Goal: Task Accomplishment & Management: Use online tool/utility

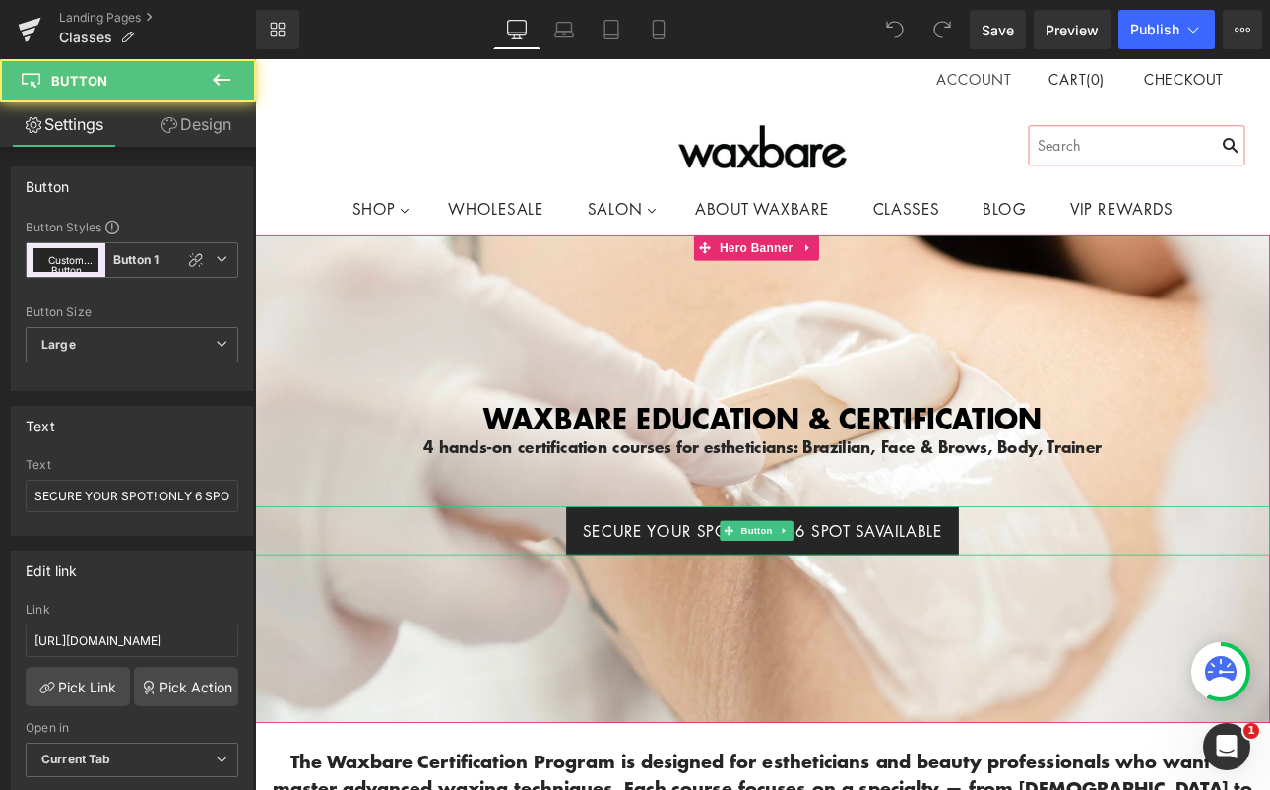
click at [987, 606] on span "SECURE YOUR SPOT! ONLY 6 SPOT SAVAILABLE" at bounding box center [850, 613] width 421 height 28
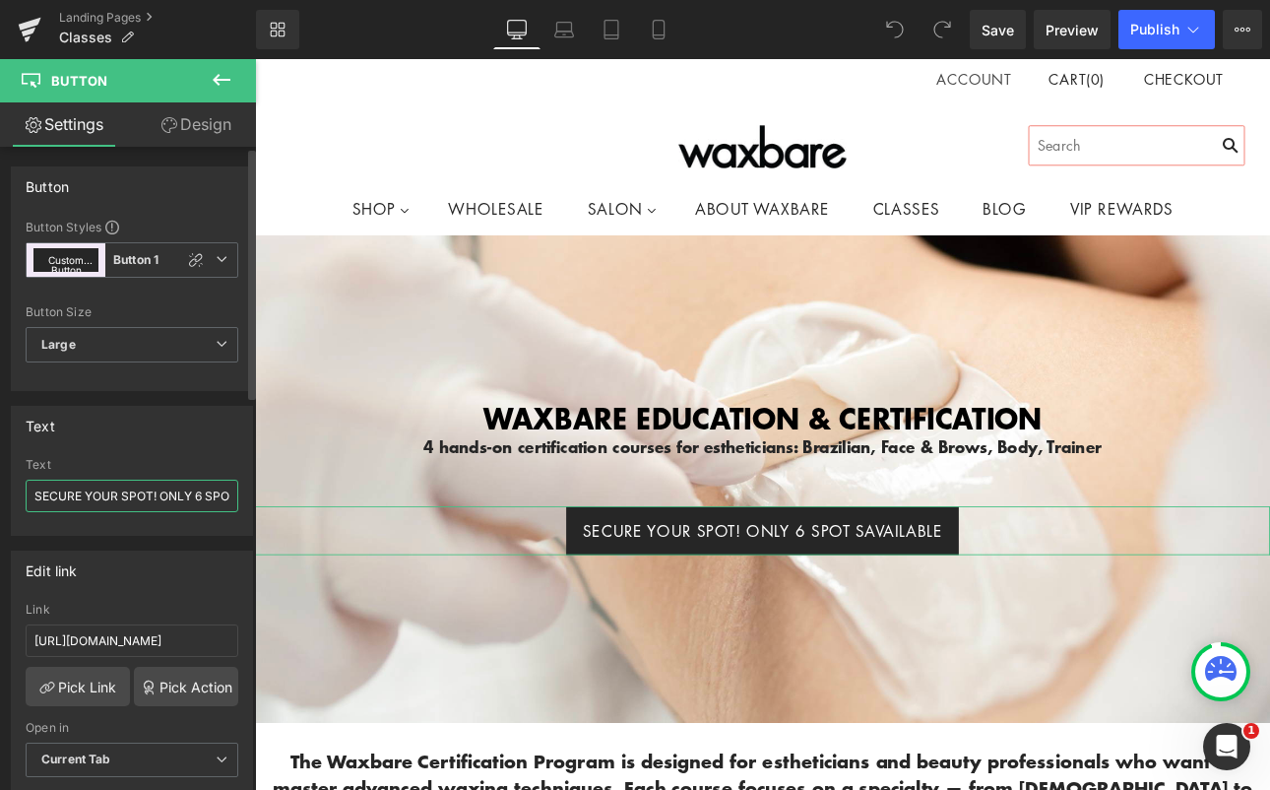
click at [205, 500] on input "SECURE YOUR SPOT! ONLY 6 SPOT SAVAILABLE" at bounding box center [132, 496] width 213 height 32
click at [158, 494] on input "SECURE YOUR SPOT! ONLY 6 SPOT SAVAILABLE" at bounding box center [132, 496] width 213 height 32
type input "SECURE YOUR SPOT! ONLY 6 SPOT AVAILABLE"
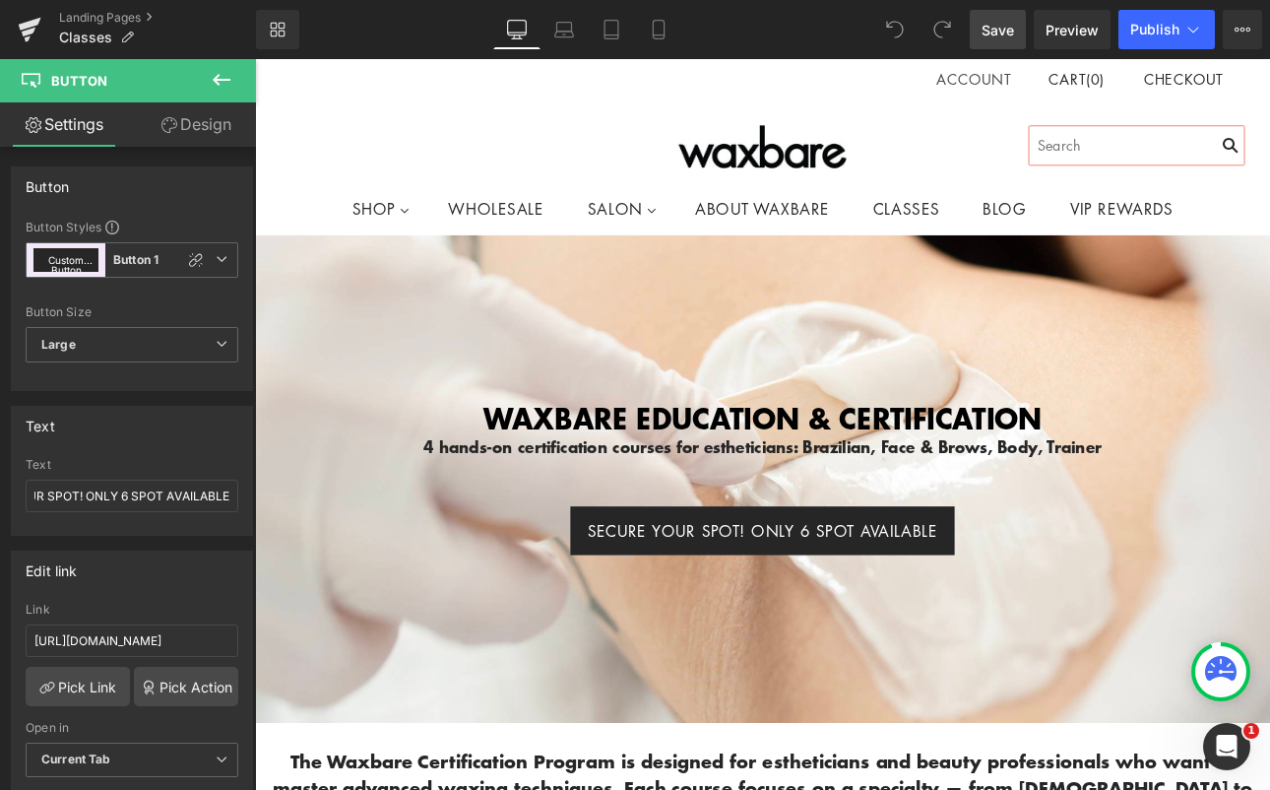
scroll to position [0, 0]
click at [1002, 32] on span "Save" at bounding box center [998, 30] width 32 height 21
click at [1149, 35] on span "Publish" at bounding box center [1154, 30] width 49 height 16
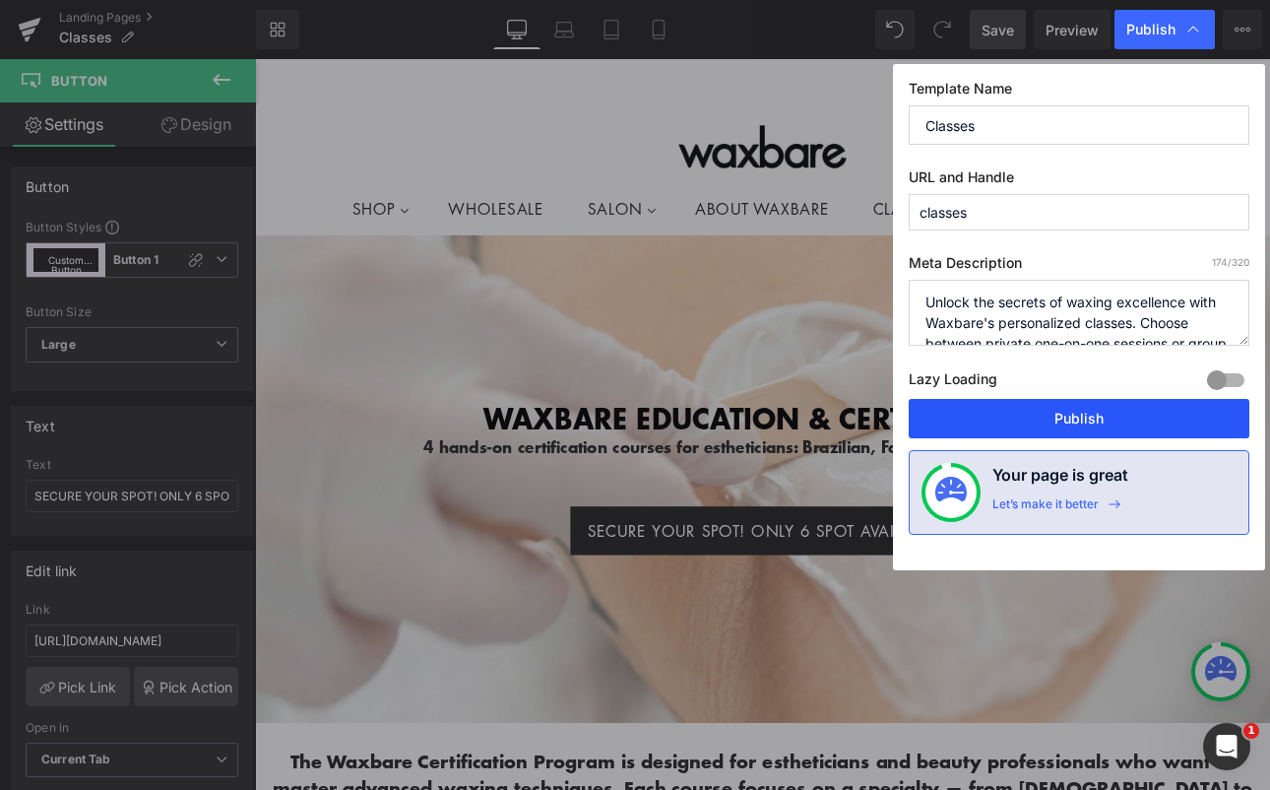
click at [979, 422] on button "Publish" at bounding box center [1079, 418] width 341 height 39
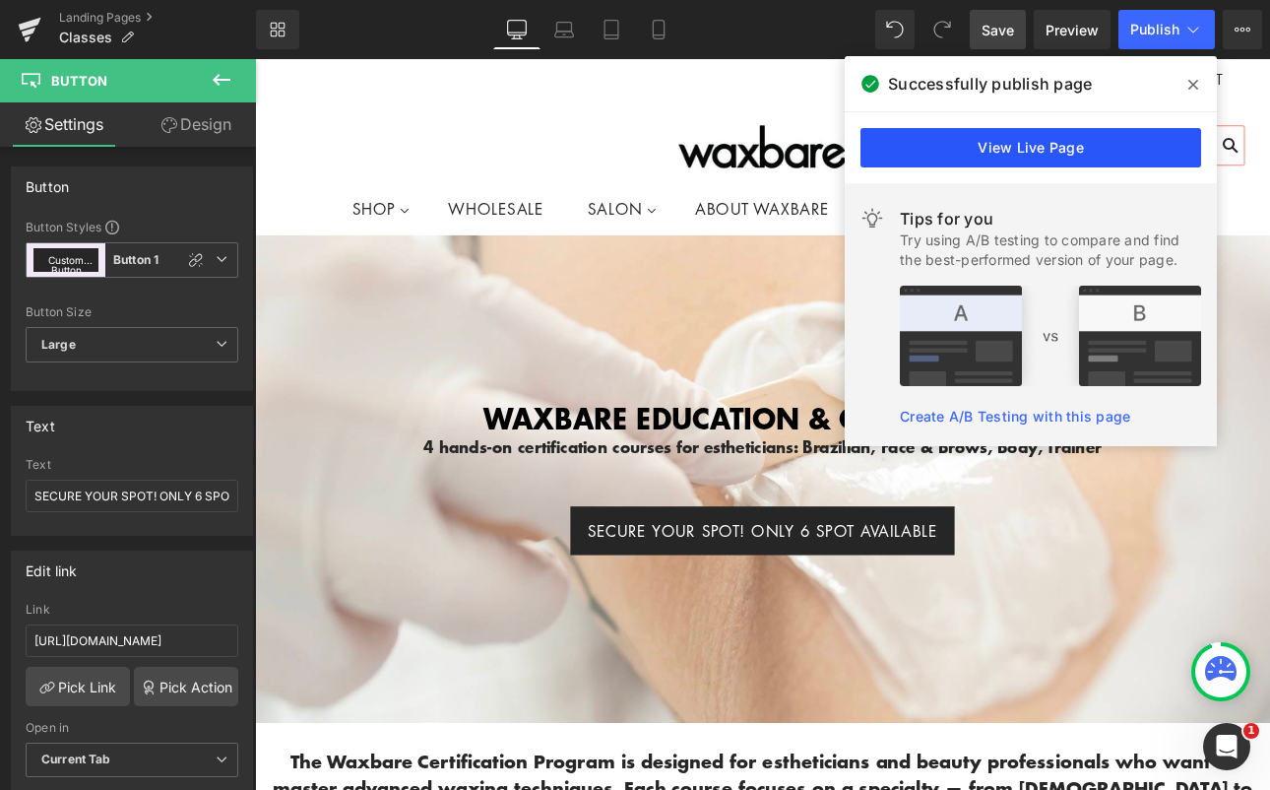
click at [1120, 144] on link "View Live Page" at bounding box center [1031, 147] width 341 height 39
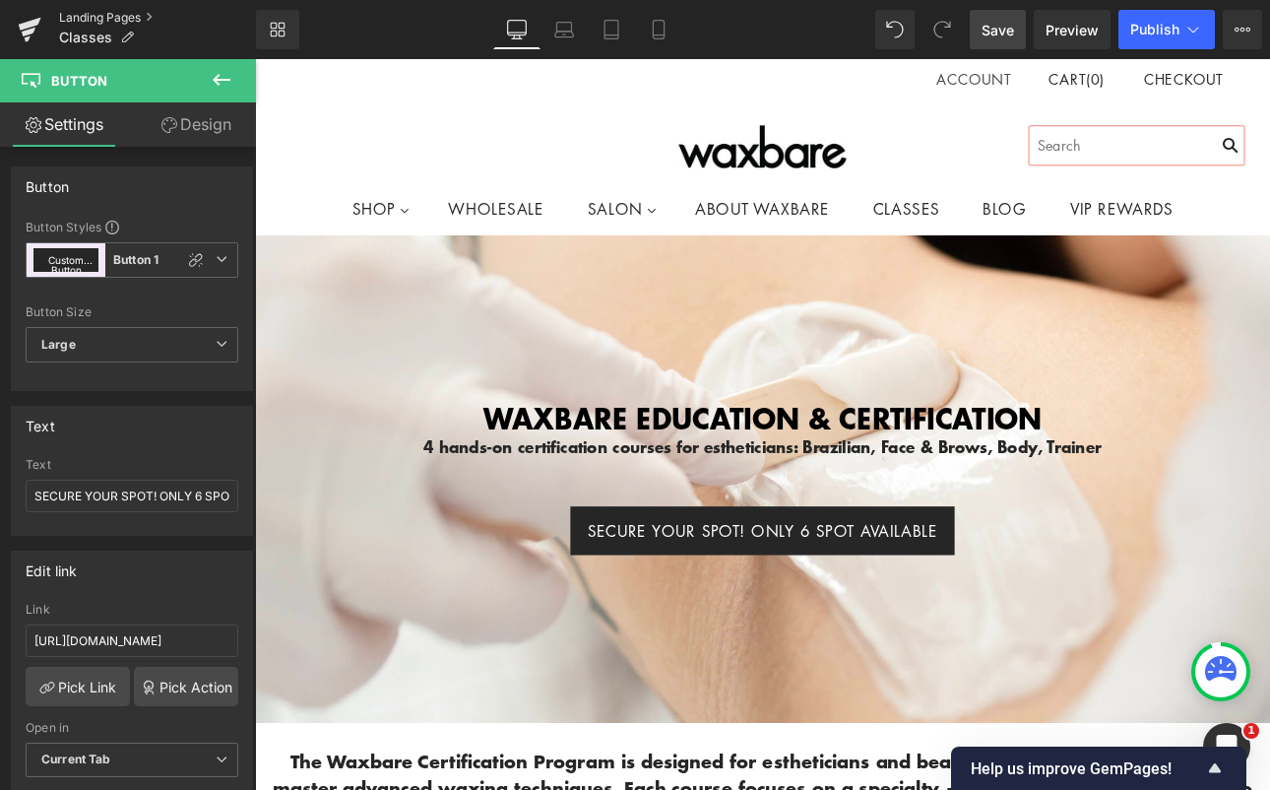
click at [100, 17] on link "Landing Pages" at bounding box center [157, 18] width 197 height 16
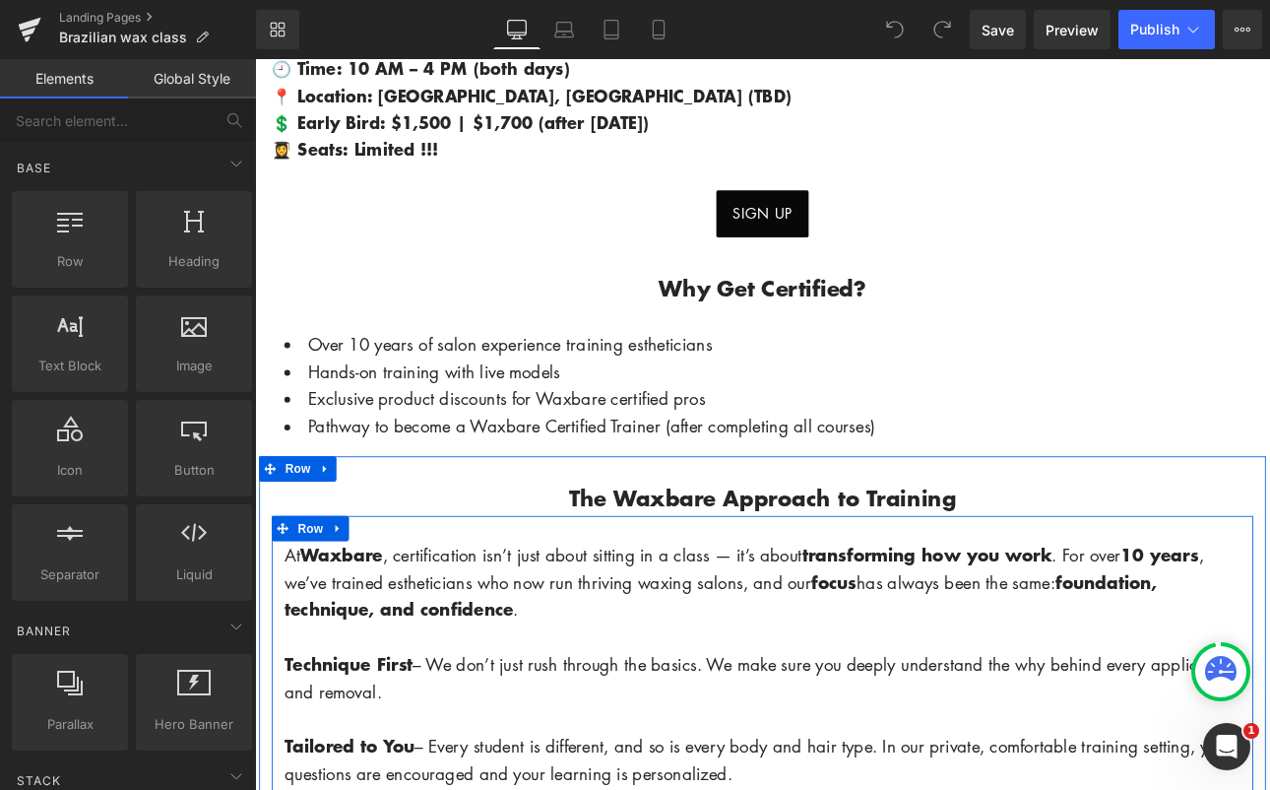
scroll to position [1017, 0]
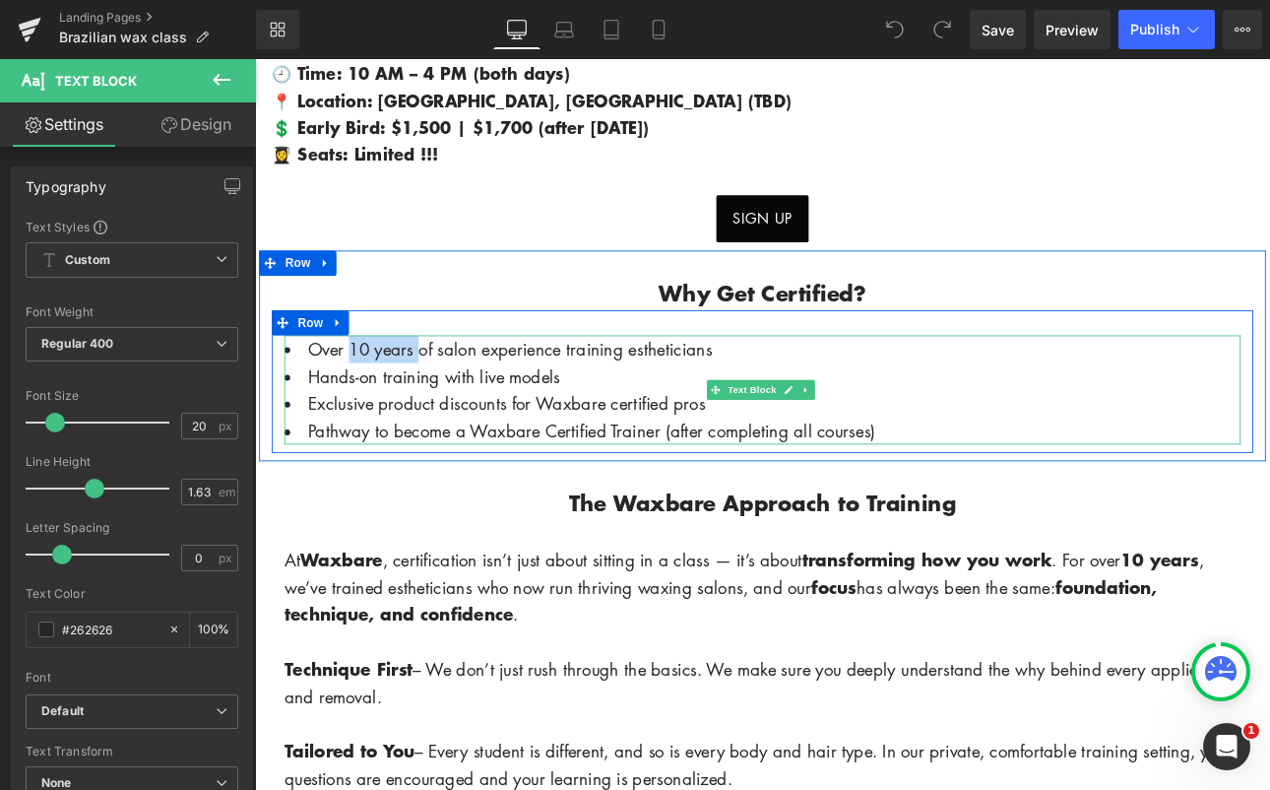
drag, startPoint x: 361, startPoint y: 380, endPoint x: 446, endPoint y: 380, distance: 84.7
click at [446, 385] on span "Over 10 years of salon experience training estheticians" at bounding box center [554, 399] width 475 height 28
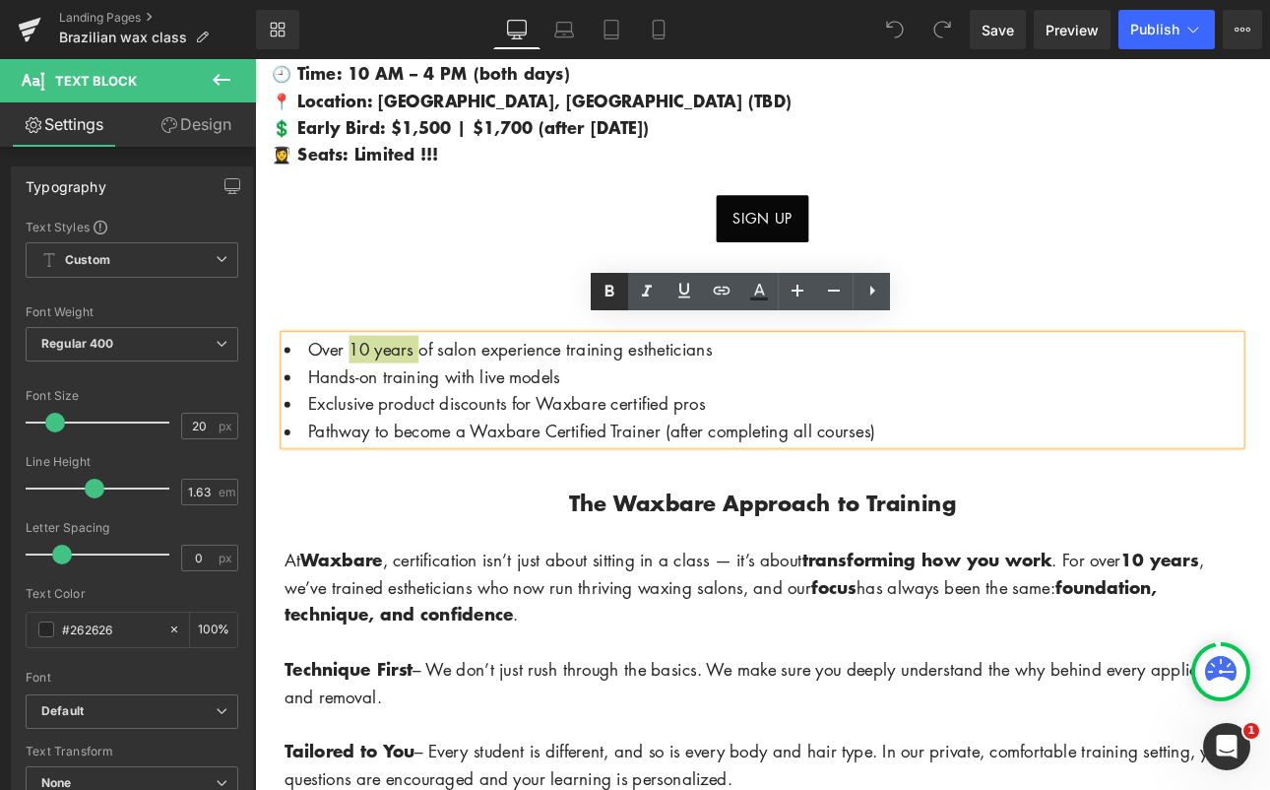
click at [615, 287] on icon at bounding box center [610, 292] width 24 height 24
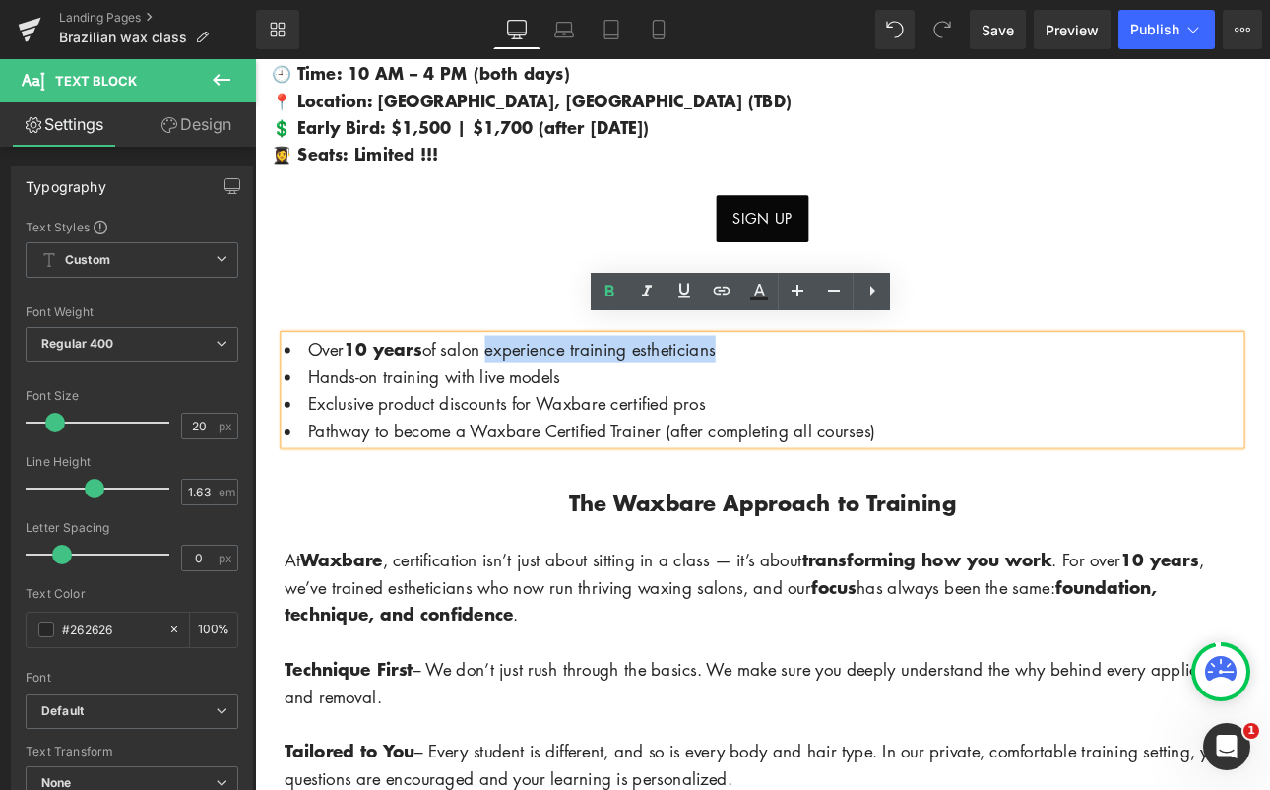
drag, startPoint x: 532, startPoint y: 380, endPoint x: 800, endPoint y: 376, distance: 267.9
click at [801, 383] on li "Over 10 years of salon experience training estheticians" at bounding box center [851, 399] width 1123 height 32
click at [601, 291] on icon at bounding box center [610, 292] width 24 height 24
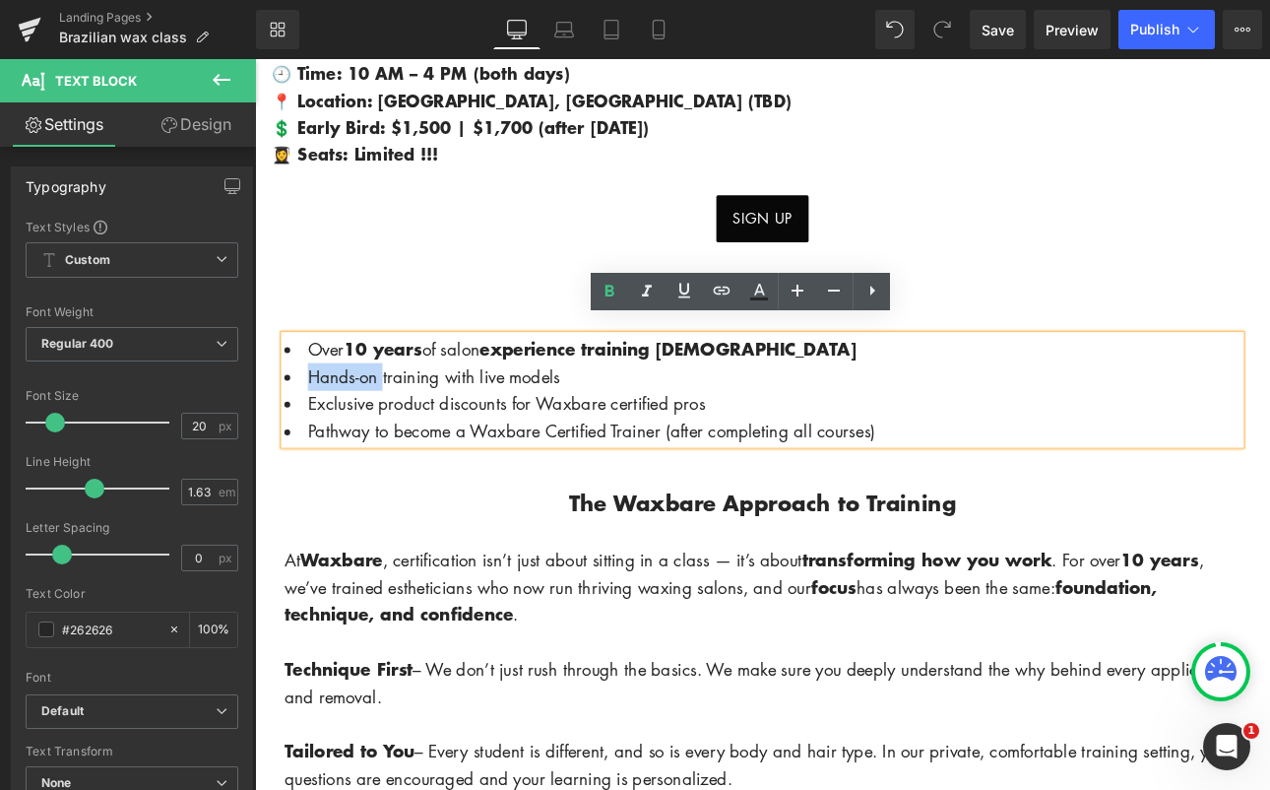
drag, startPoint x: 307, startPoint y: 411, endPoint x: 398, endPoint y: 413, distance: 90.6
click at [398, 416] on li "Hands-on training with live models" at bounding box center [851, 432] width 1123 height 32
click at [614, 284] on icon at bounding box center [610, 292] width 24 height 24
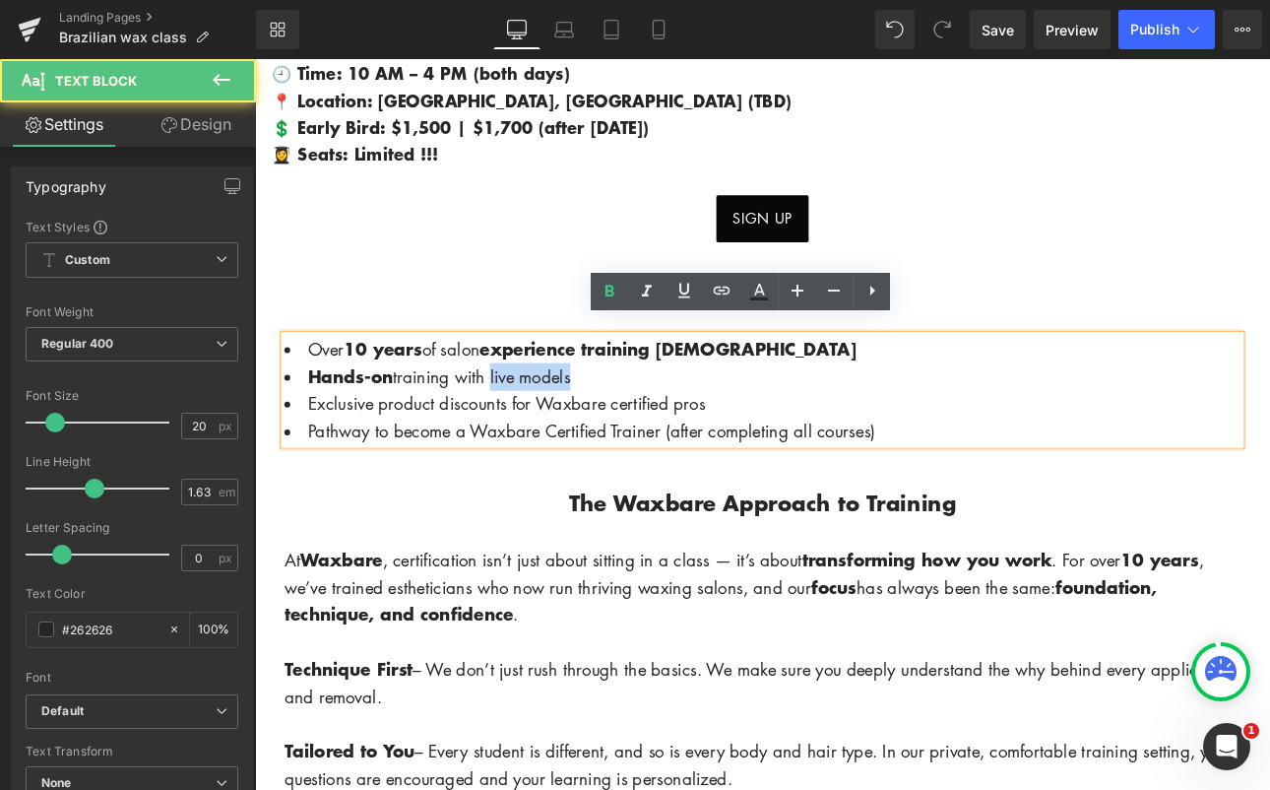
drag, startPoint x: 528, startPoint y: 414, endPoint x: 624, endPoint y: 416, distance: 96.5
click at [624, 416] on li "Hands-on training with live models" at bounding box center [851, 432] width 1123 height 32
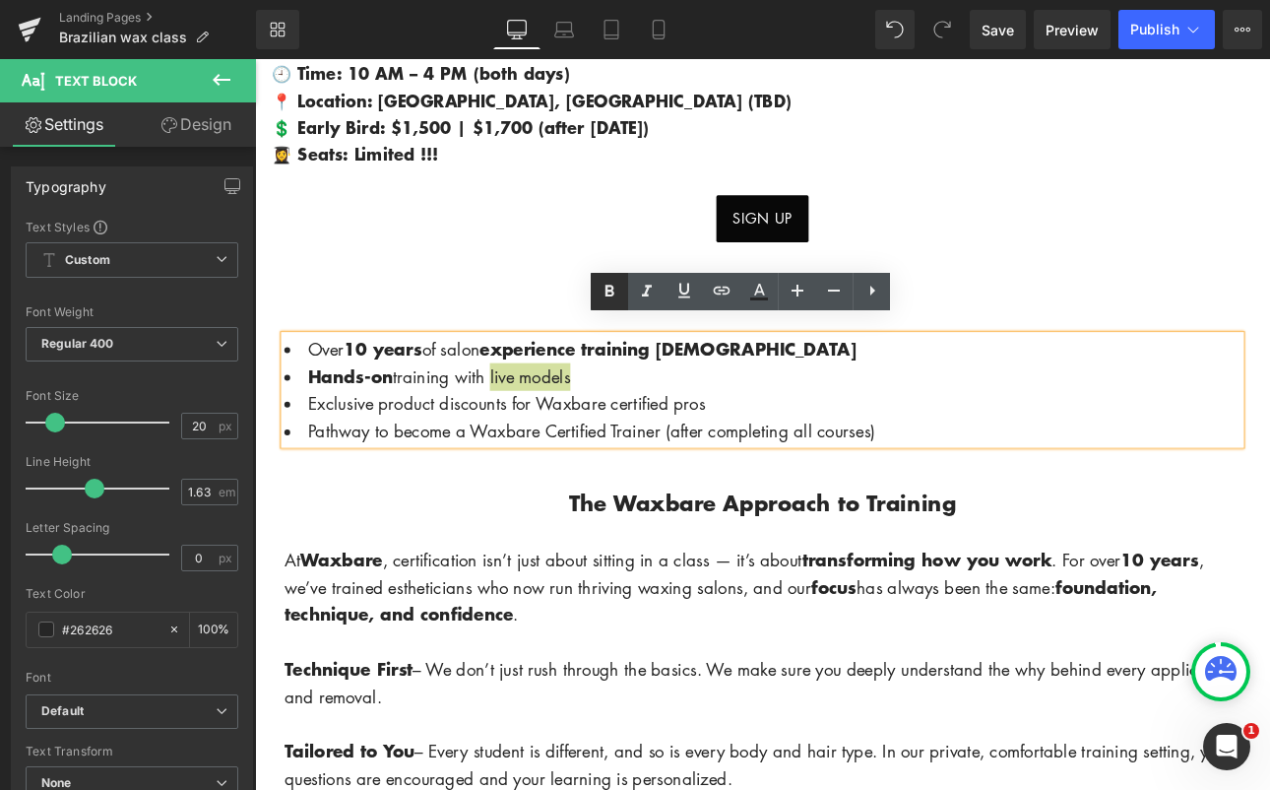
click at [610, 295] on icon at bounding box center [610, 292] width 9 height 12
drag, startPoint x: 313, startPoint y: 448, endPoint x: 540, endPoint y: 455, distance: 226.6
click at [540, 455] on li "Exclusive product discounts for Waxbare certified pros" at bounding box center [851, 463] width 1123 height 32
click at [611, 288] on icon at bounding box center [610, 292] width 24 height 24
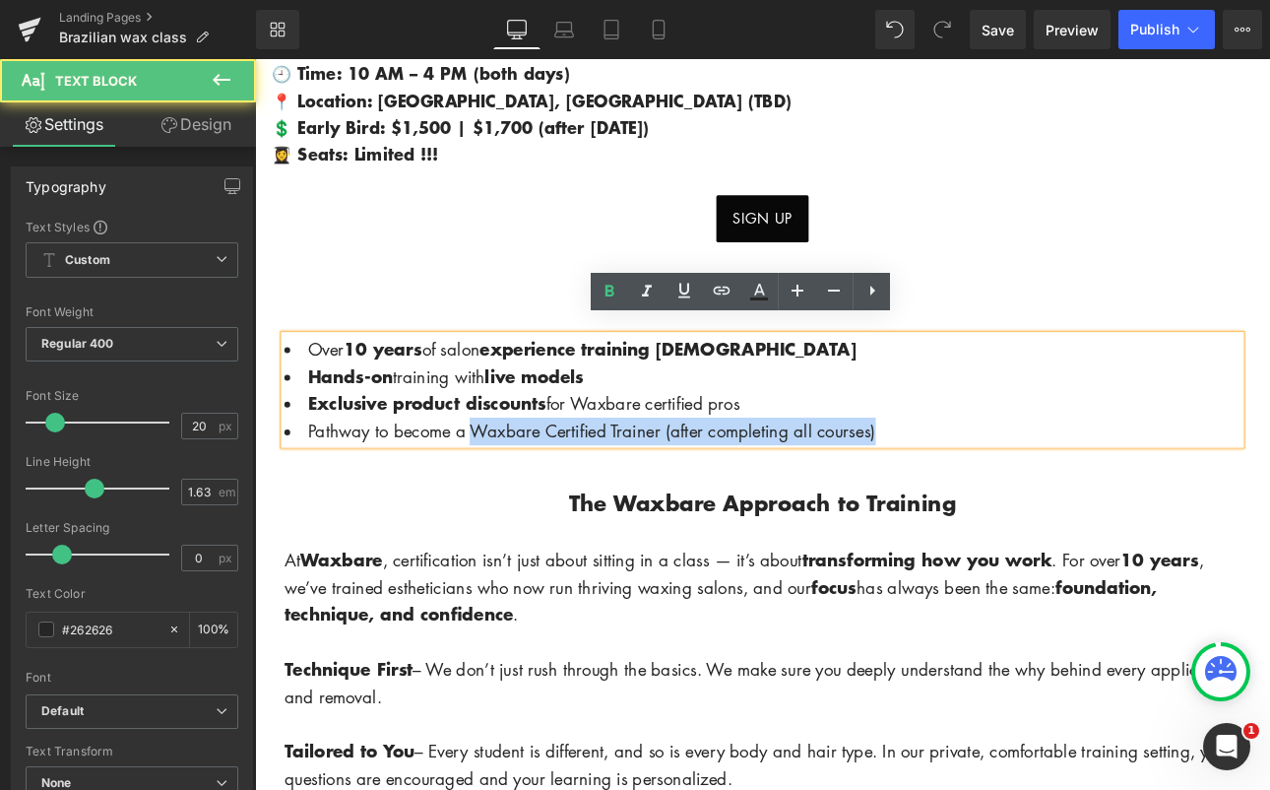
drag, startPoint x: 500, startPoint y: 476, endPoint x: 709, endPoint y: 493, distance: 209.5
click at [709, 493] on li "Pathway to become a Waxbare Certified Trainer (after completing all courses)" at bounding box center [851, 496] width 1123 height 32
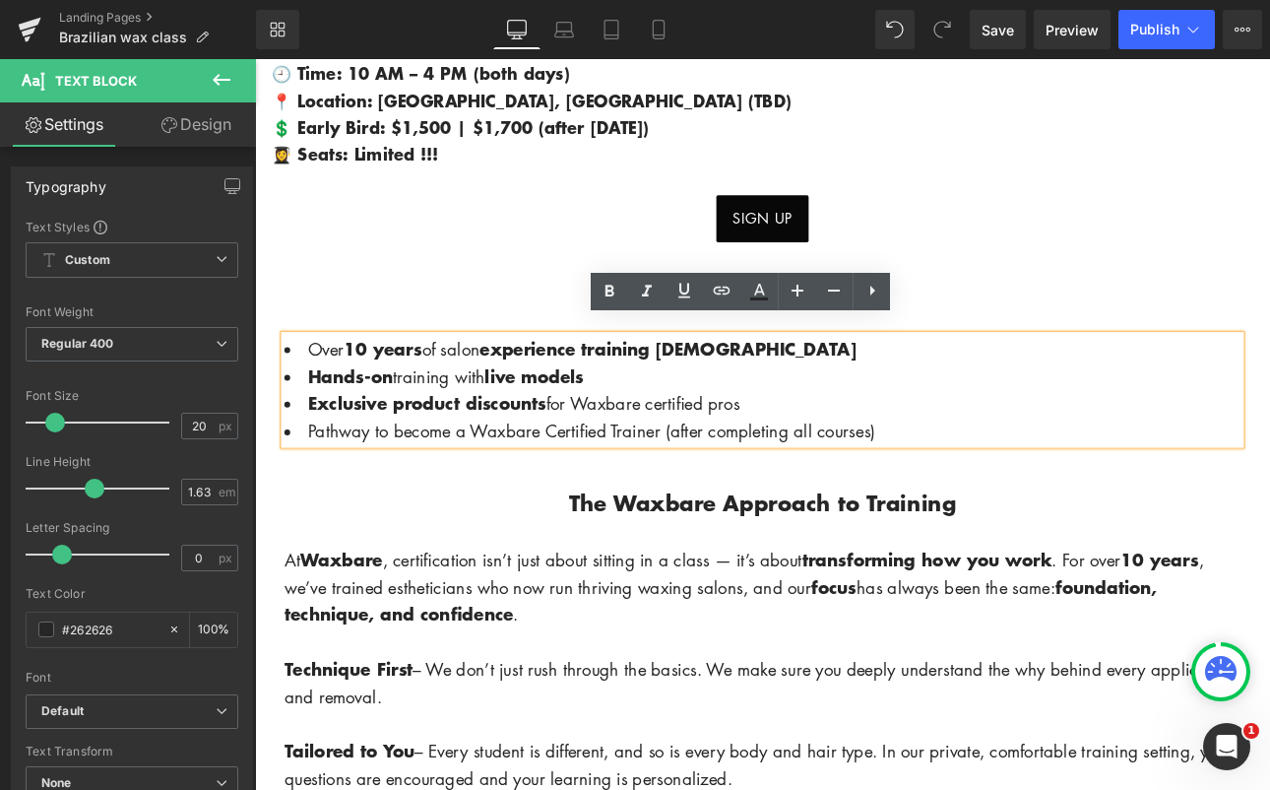
click at [575, 564] on p "The Waxbare Approach to Training" at bounding box center [851, 580] width 1152 height 40
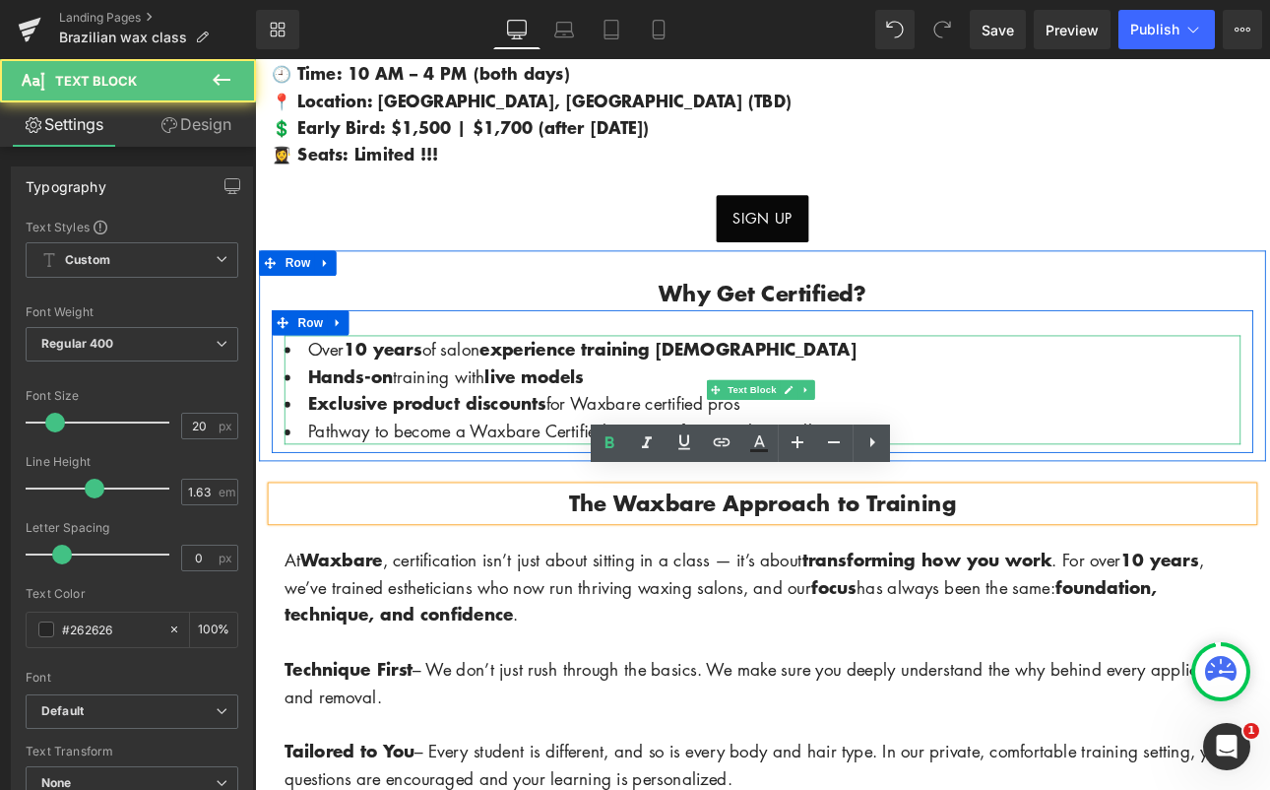
click at [502, 480] on li "Pathway to become a Waxbare Certified Trainer (after completing all courses)" at bounding box center [851, 496] width 1123 height 32
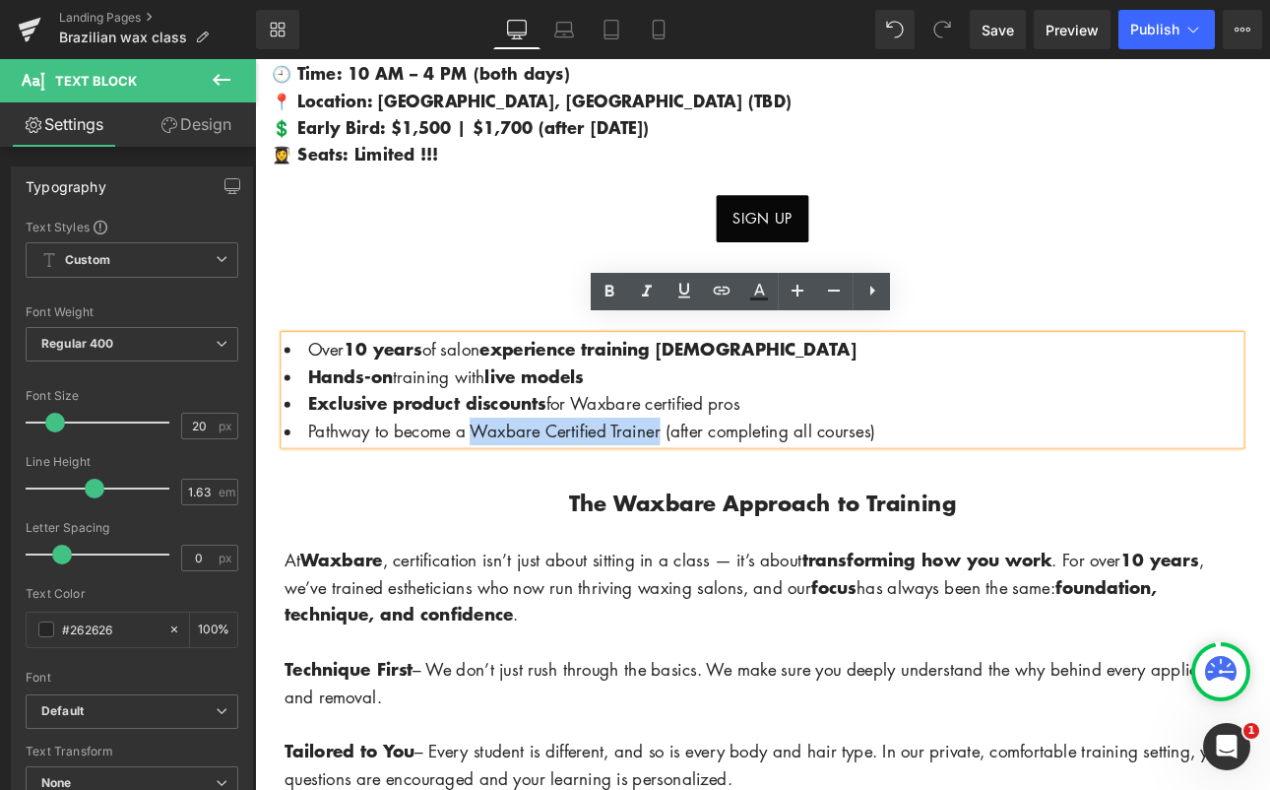
drag, startPoint x: 502, startPoint y: 474, endPoint x: 710, endPoint y: 473, distance: 207.8
click at [710, 480] on li "Pathway to become a Waxbare Certified Trainer (after completing all courses)" at bounding box center [851, 496] width 1123 height 32
click at [606, 287] on icon at bounding box center [610, 292] width 9 height 12
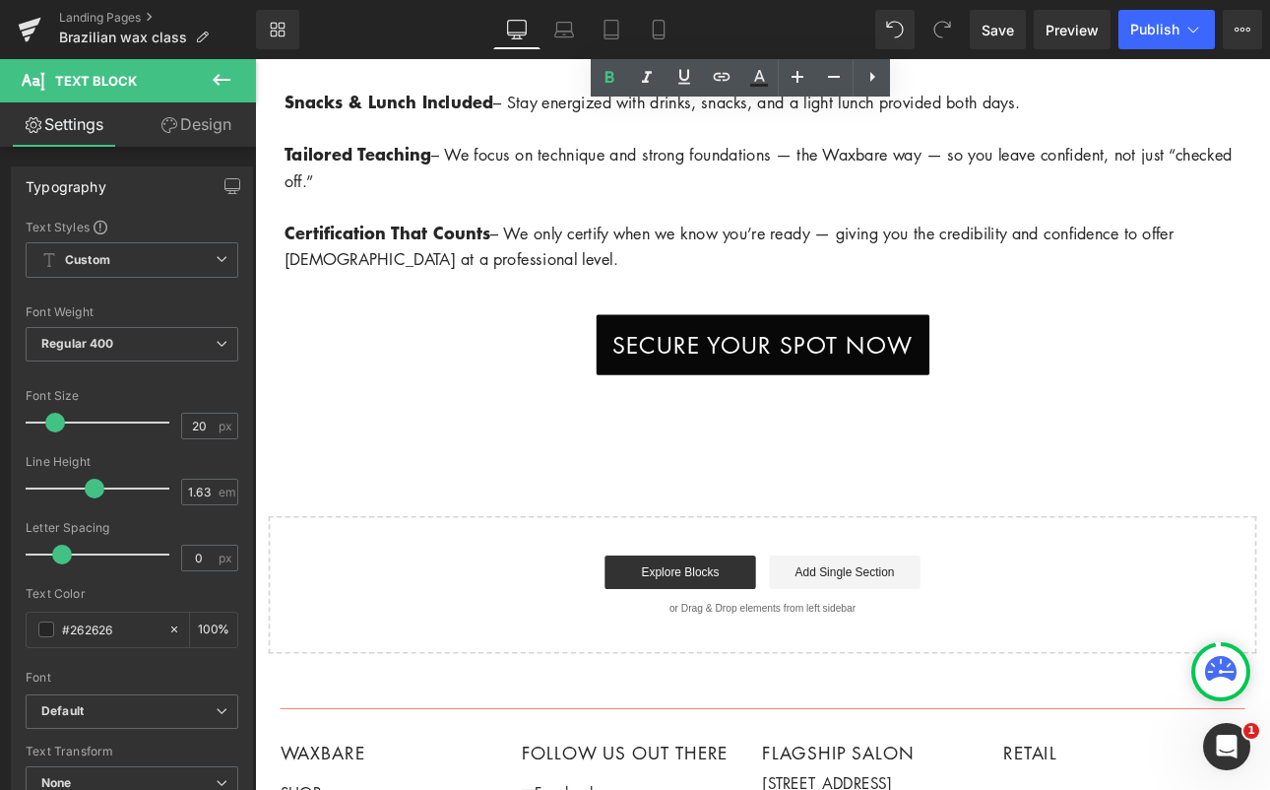
scroll to position [2342, 0]
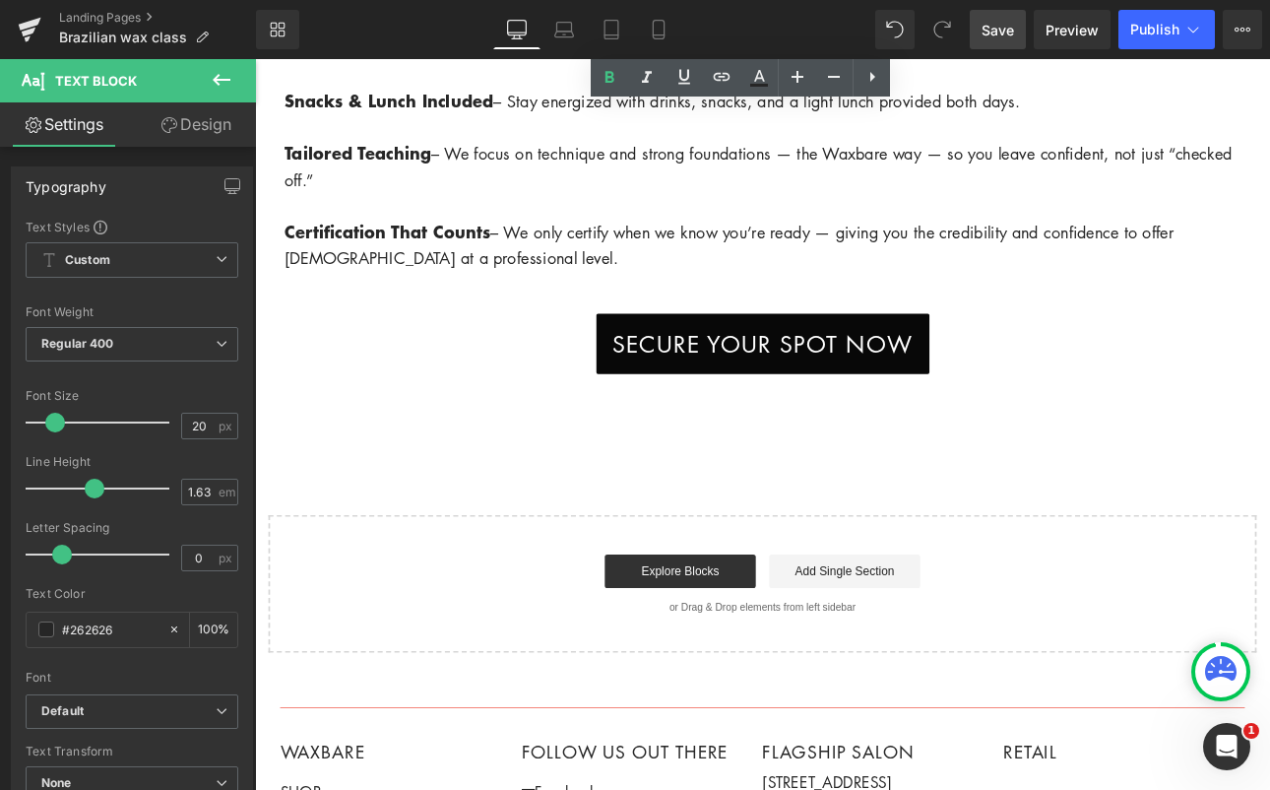
click at [1006, 37] on span "Save" at bounding box center [998, 30] width 32 height 21
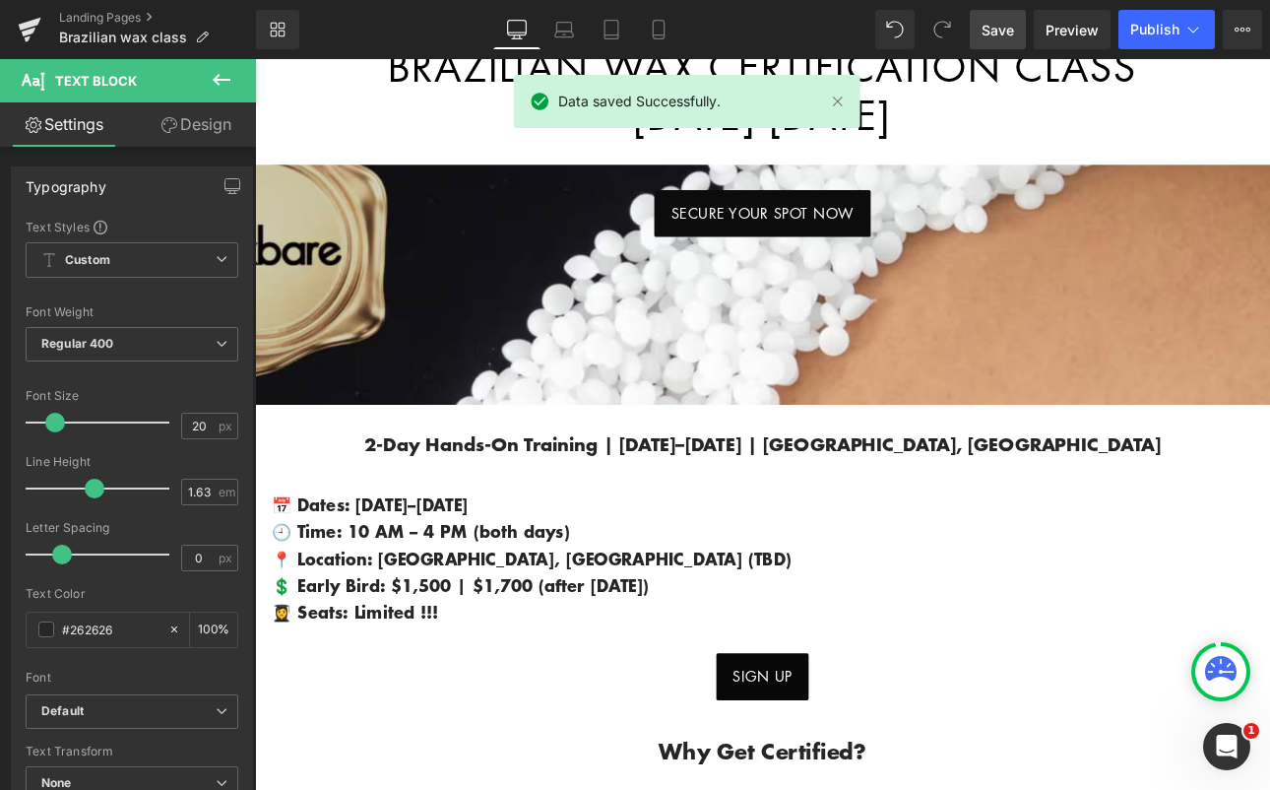
scroll to position [0, 0]
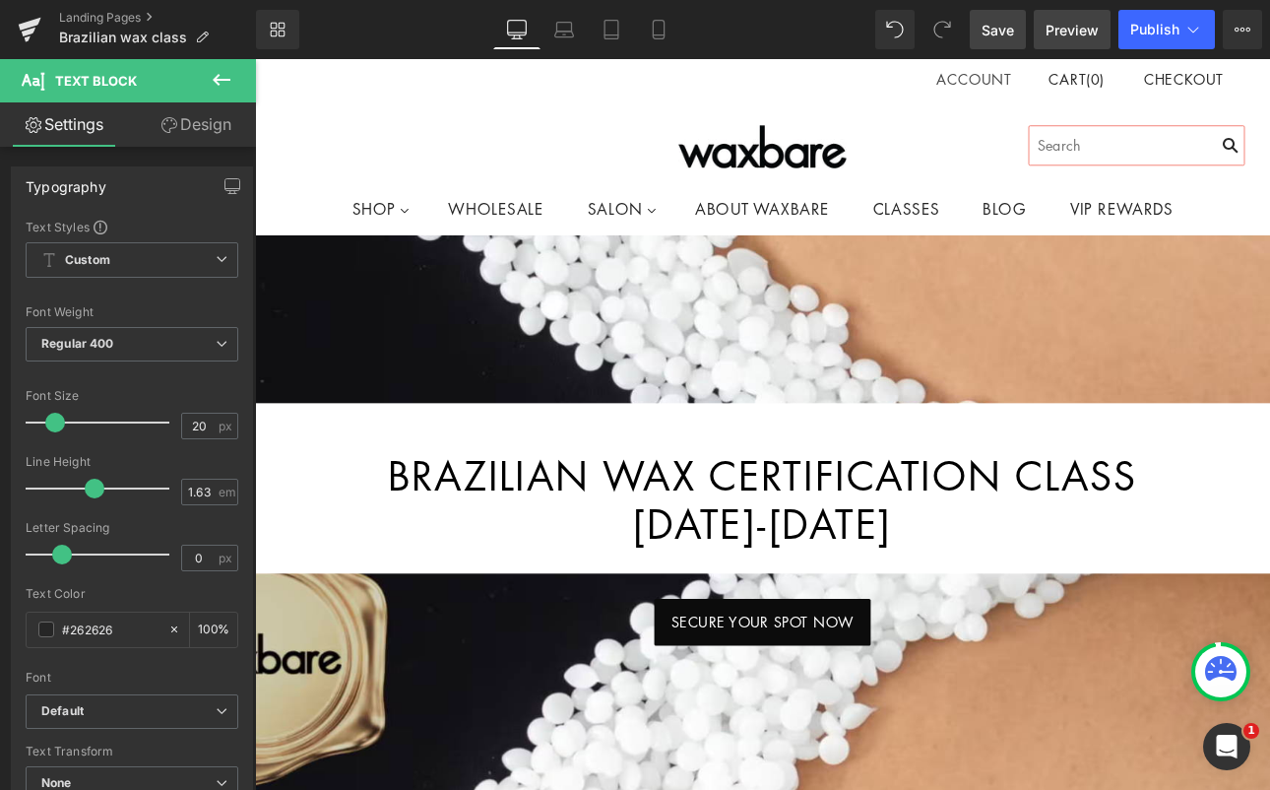
click at [1066, 47] on link "Preview" at bounding box center [1072, 29] width 77 height 39
